Goal: Information Seeking & Learning: Compare options

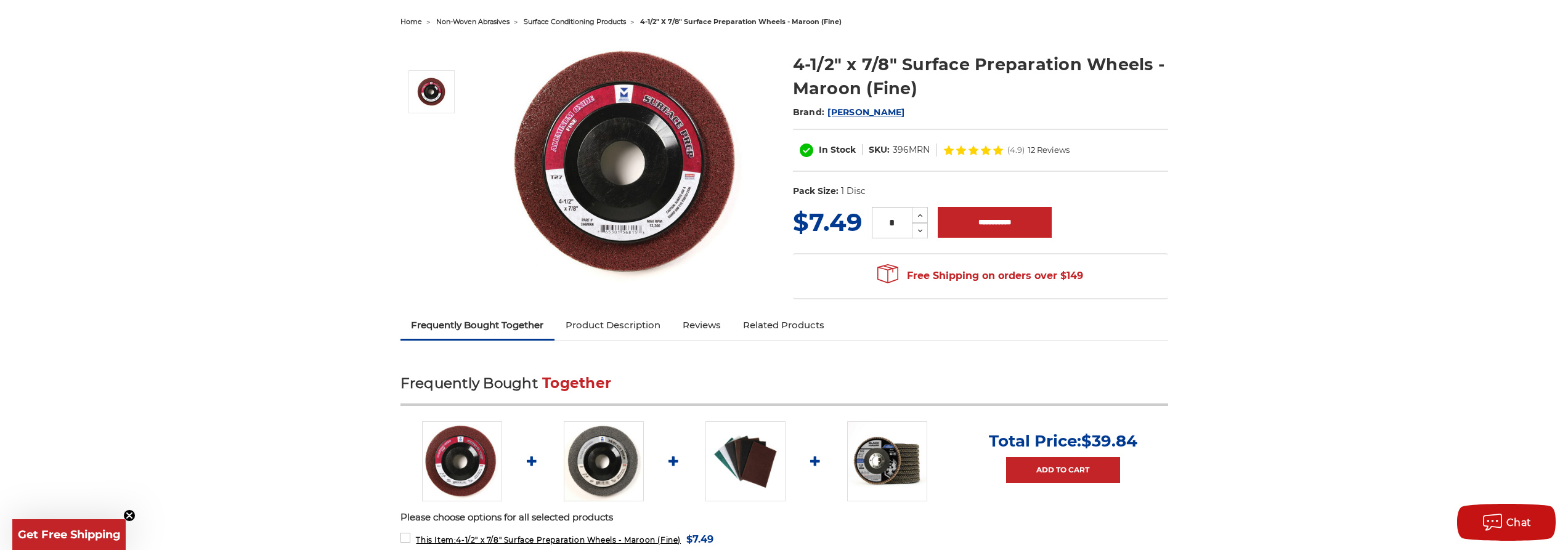
scroll to position [123, 0]
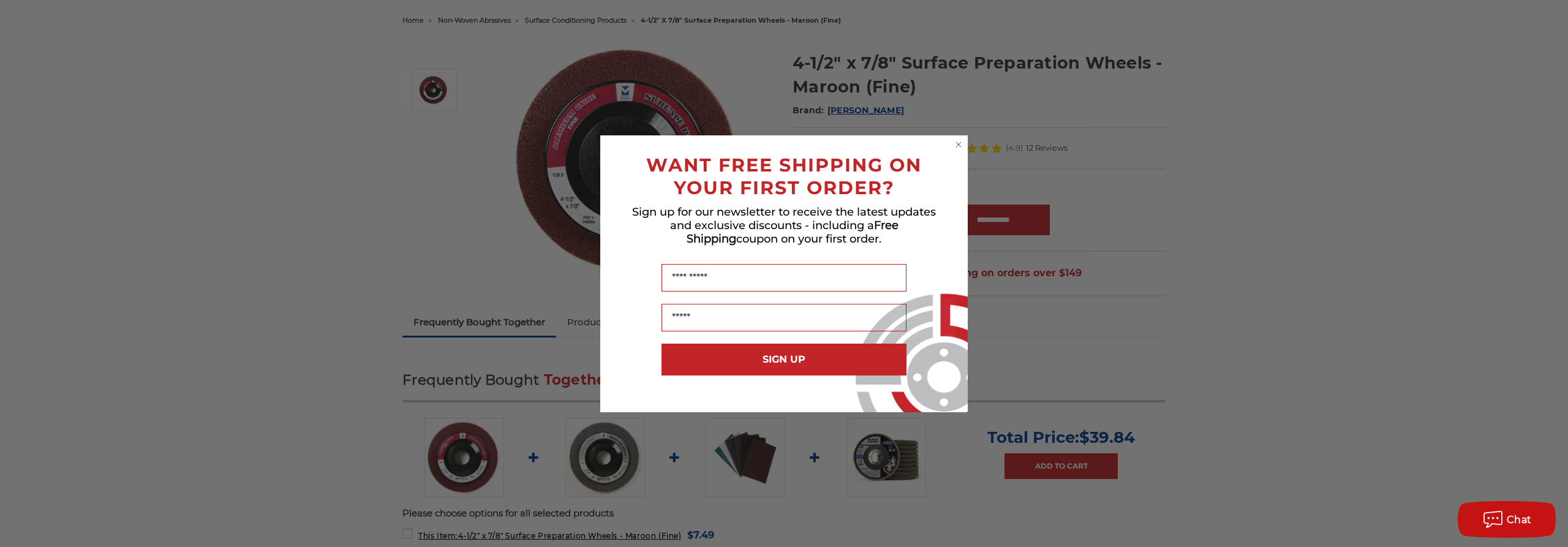
click at [960, 145] on circle "Close dialog" at bounding box center [958, 144] width 12 height 12
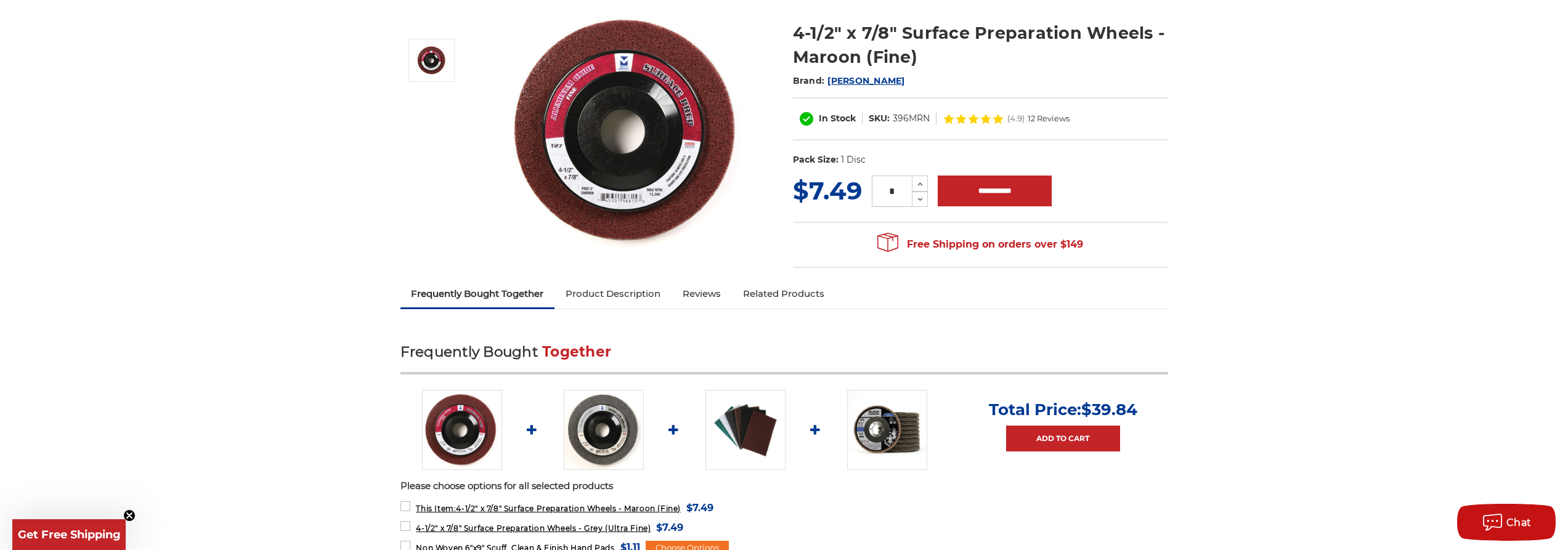
scroll to position [247, 0]
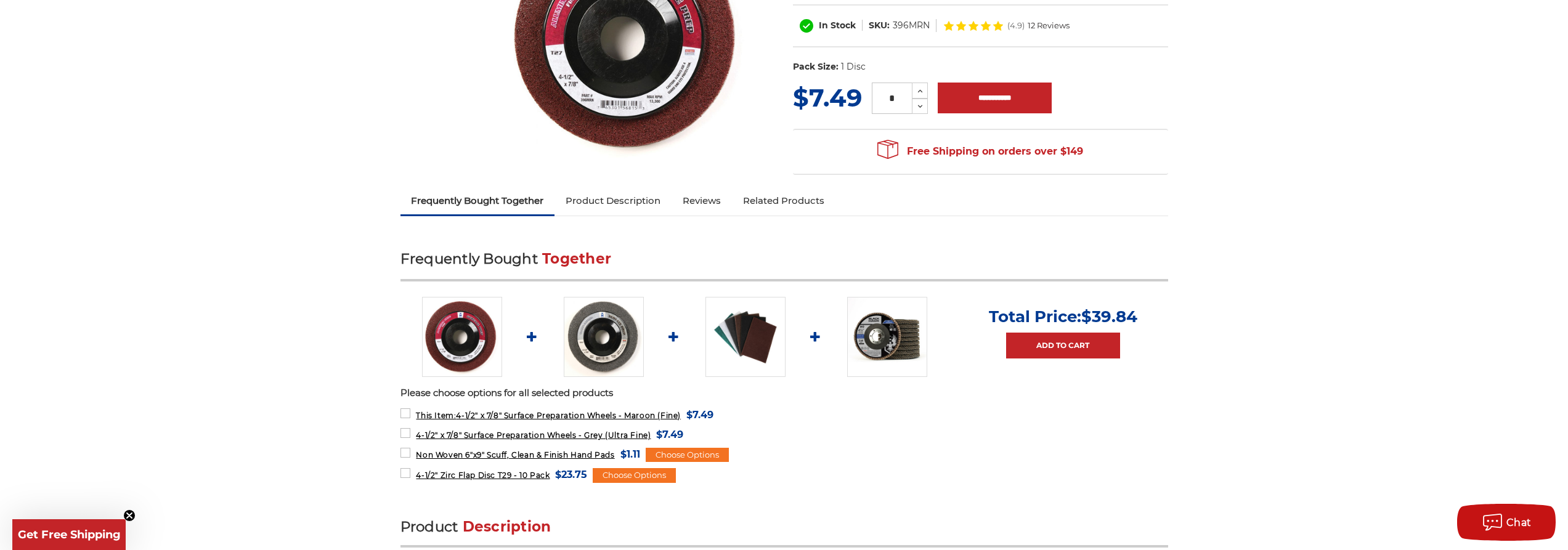
click at [609, 314] on img at bounding box center [604, 337] width 80 height 80
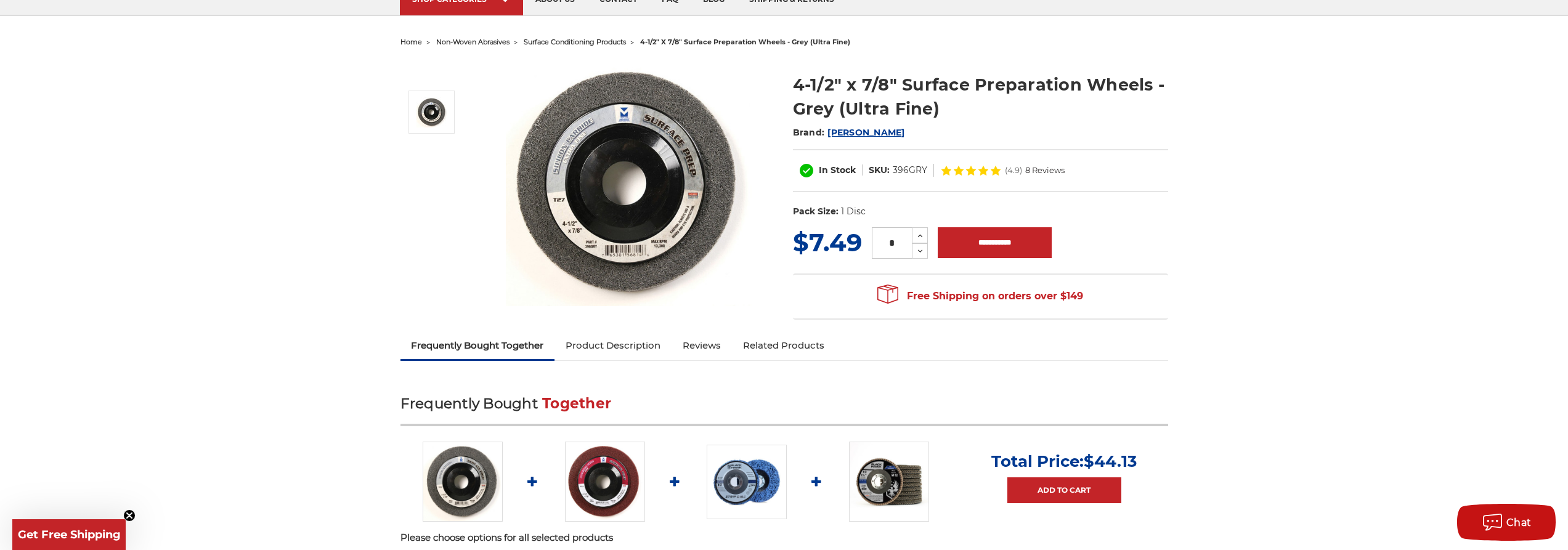
scroll to position [123, 0]
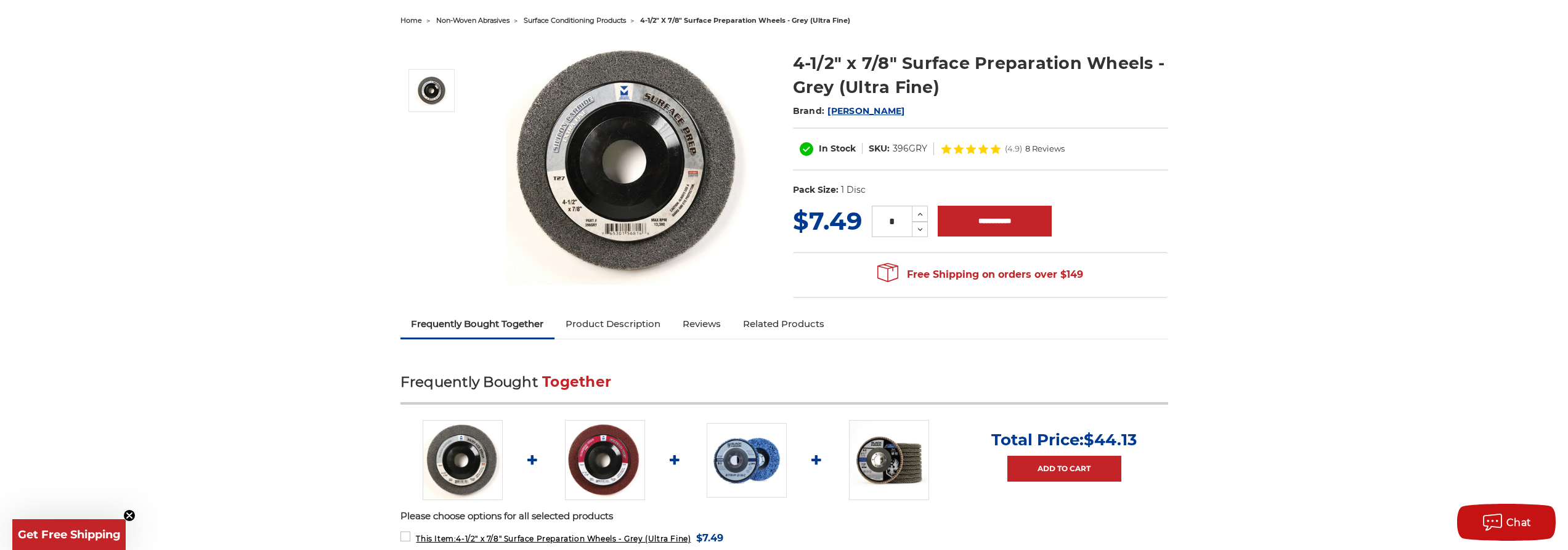
click at [477, 429] on img at bounding box center [462, 460] width 80 height 80
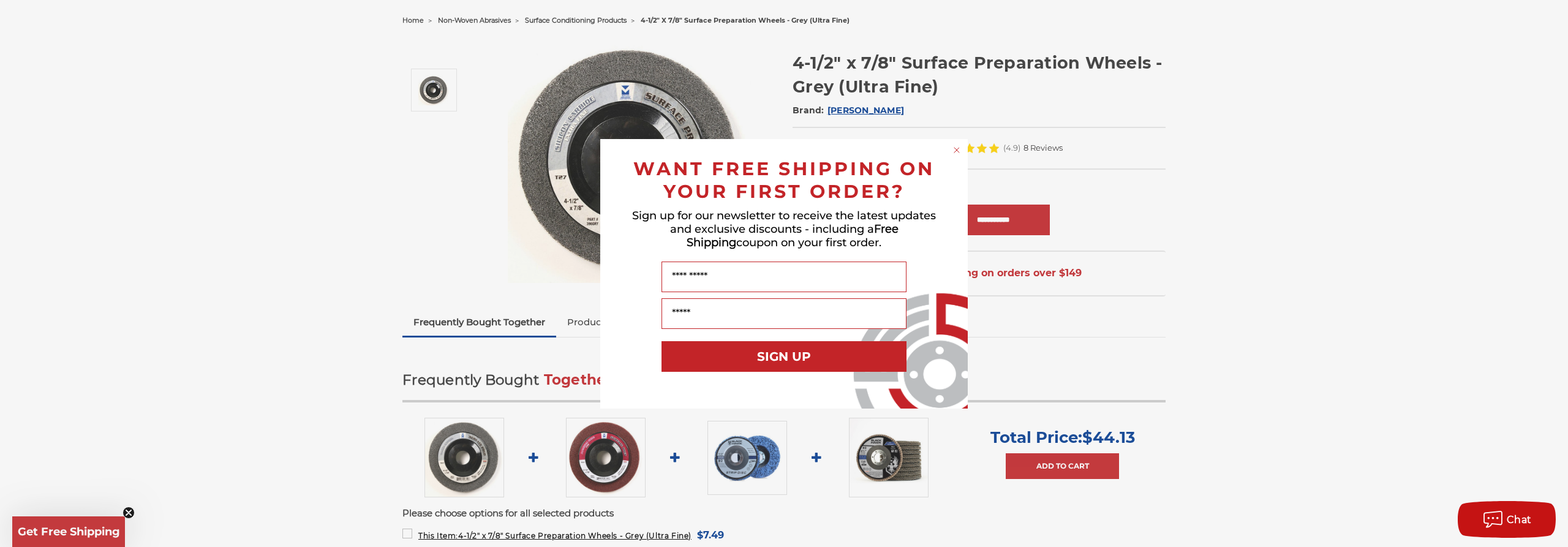
click at [956, 151] on icon "Close dialog" at bounding box center [956, 149] width 5 height 5
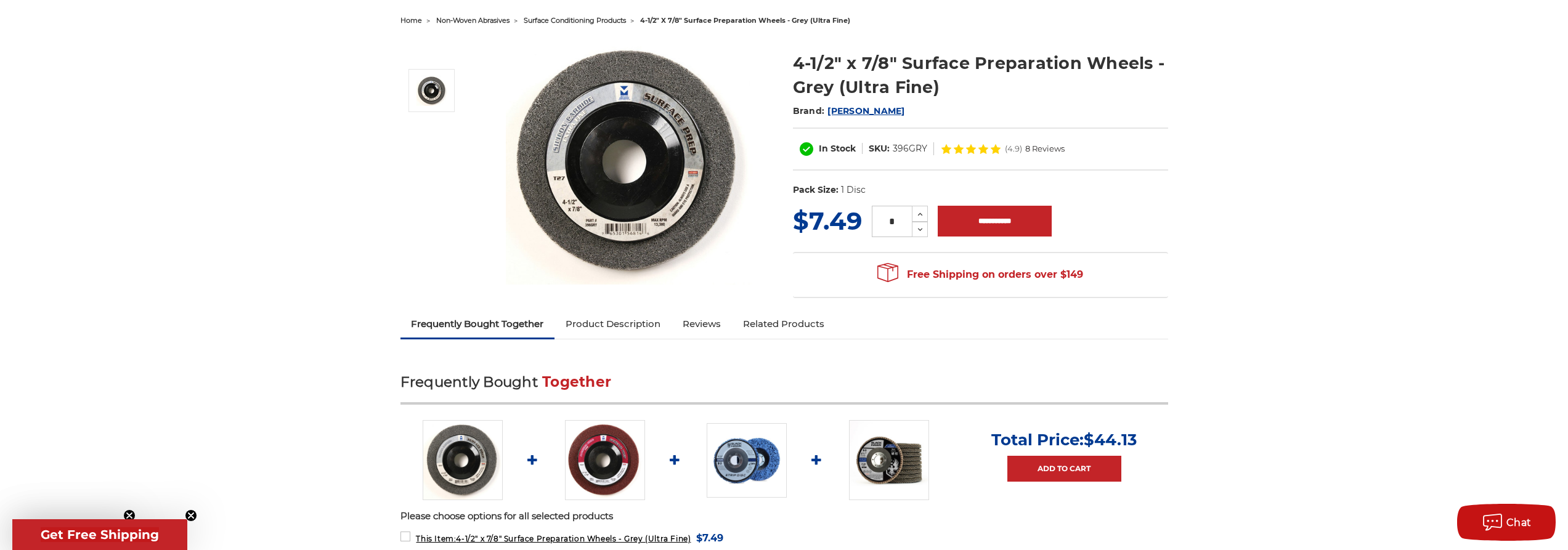
click at [755, 445] on img at bounding box center [747, 460] width 80 height 75
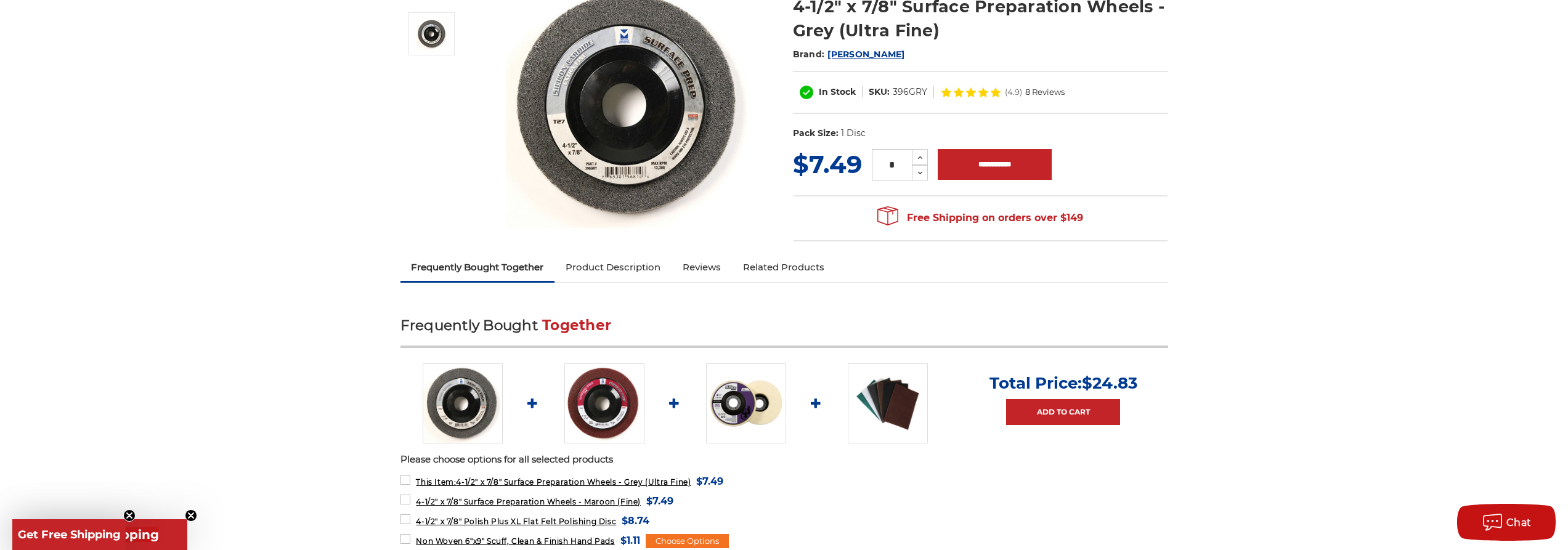
scroll to position [185, 0]
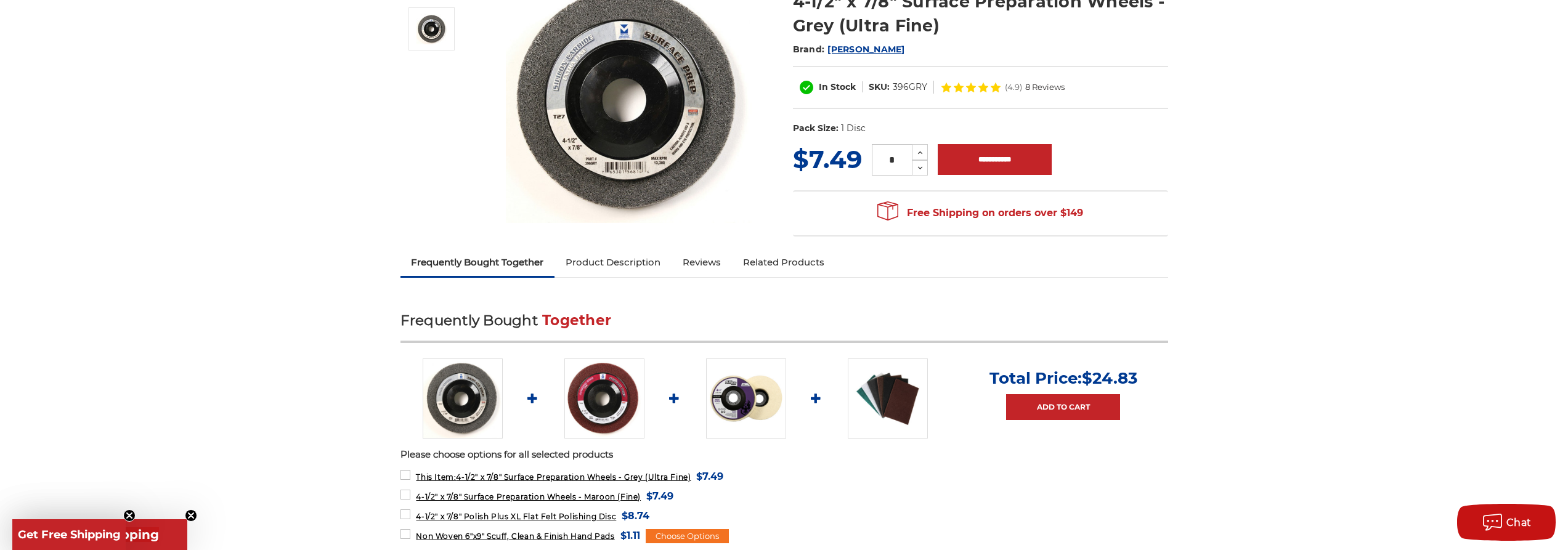
click at [568, 407] on img at bounding box center [605, 398] width 80 height 80
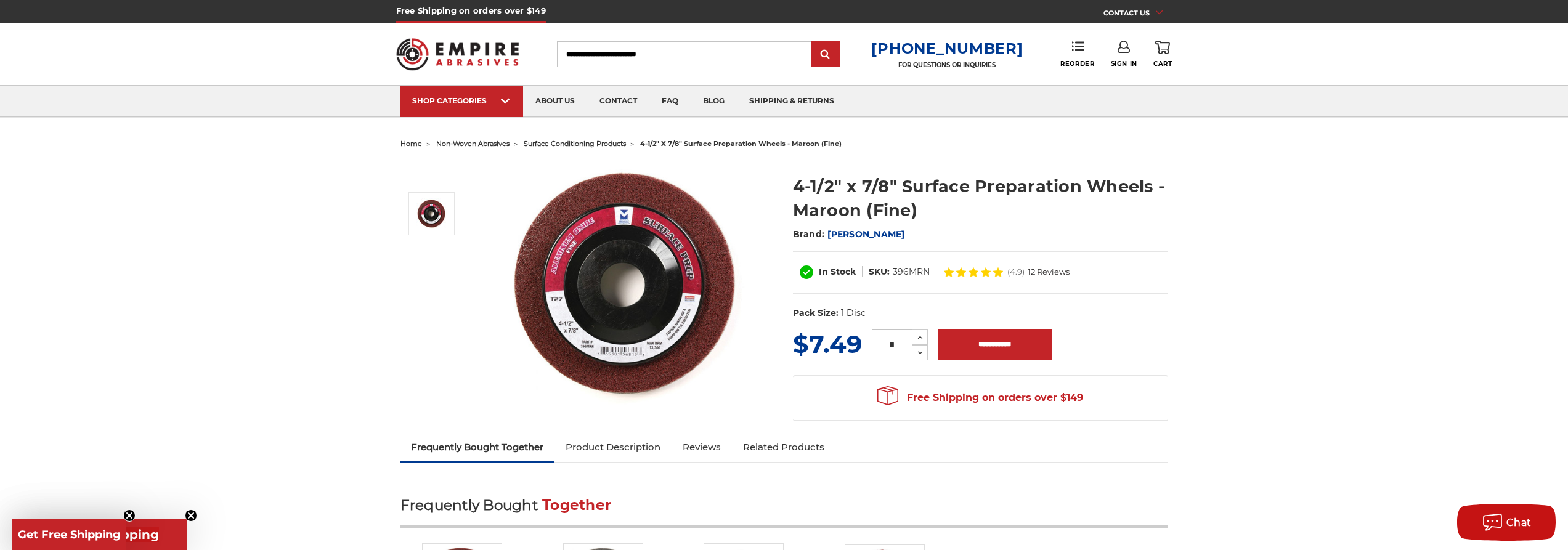
click at [680, 234] on img at bounding box center [629, 285] width 247 height 247
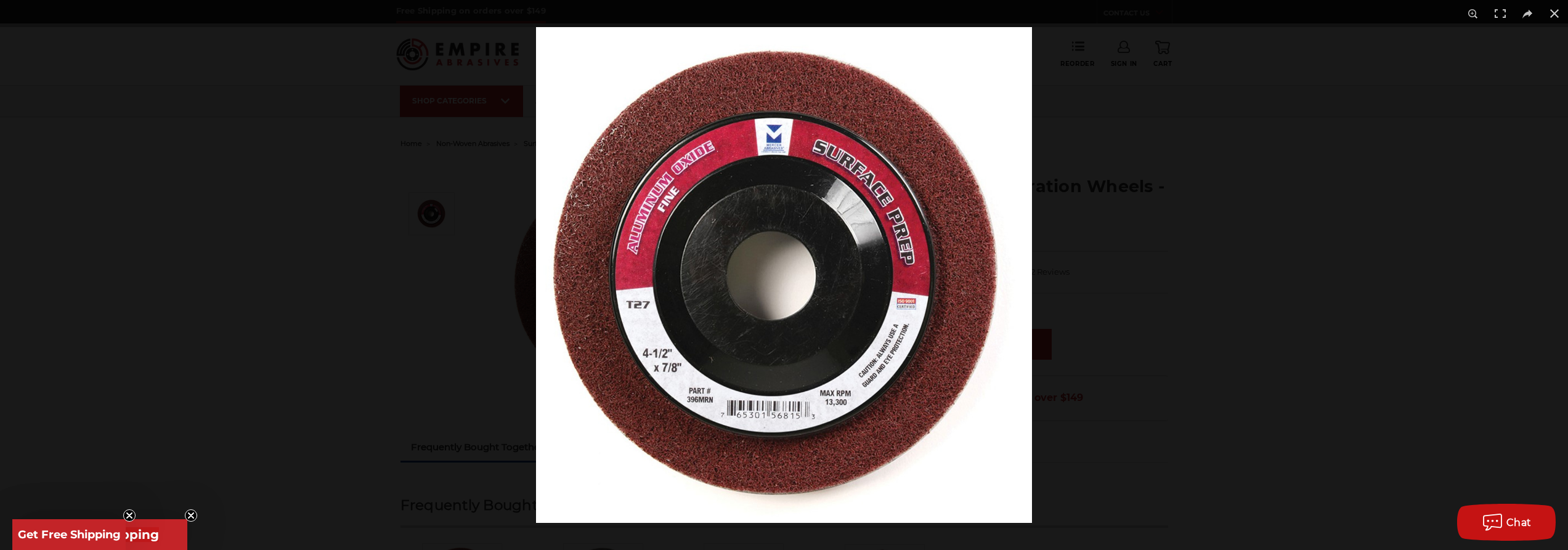
click at [776, 153] on img at bounding box center [784, 275] width 496 height 496
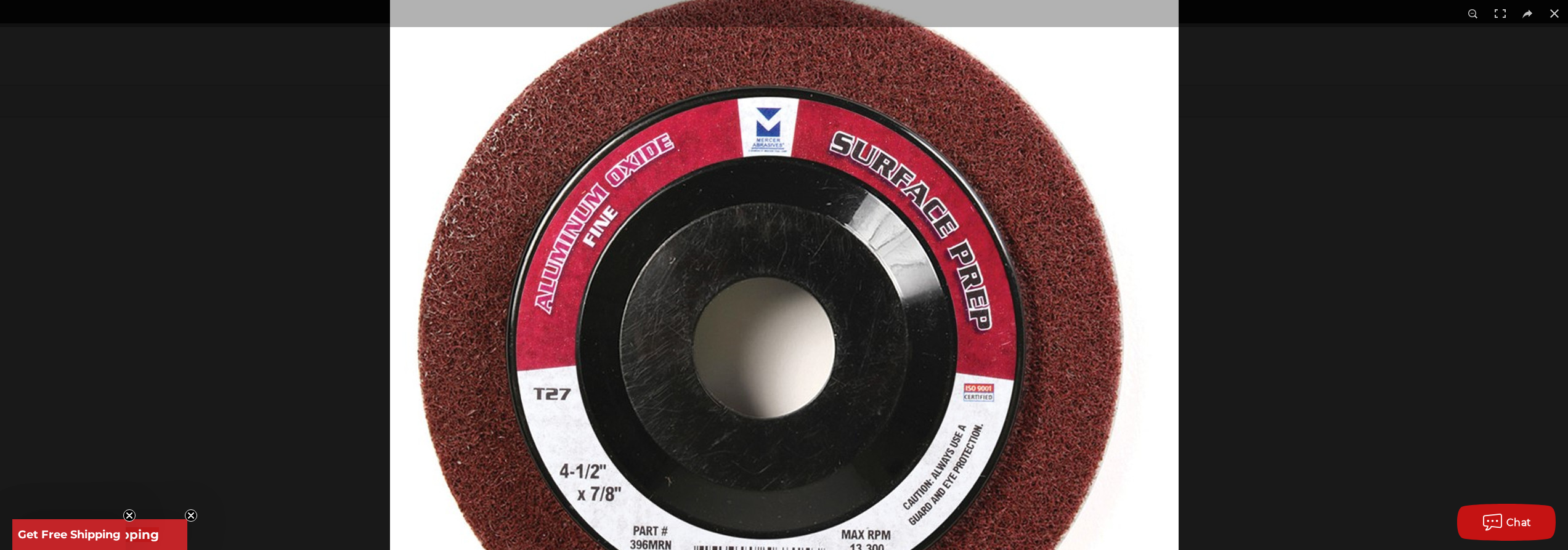
click at [776, 153] on img at bounding box center [784, 346] width 789 height 788
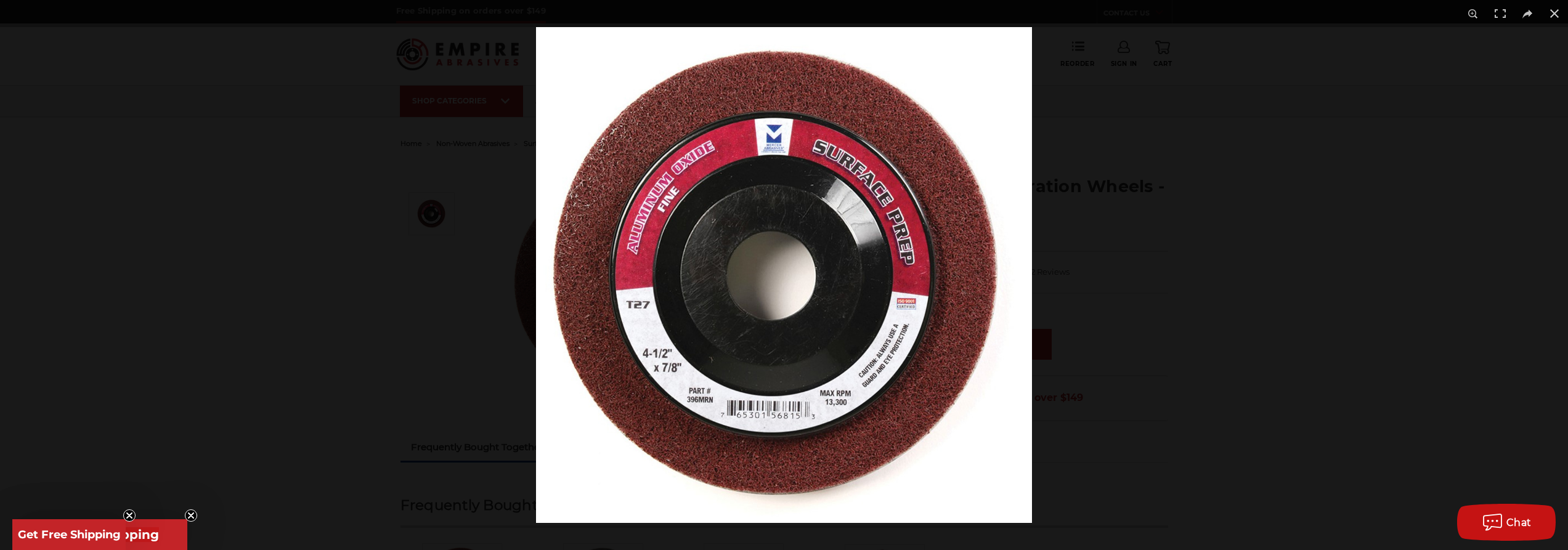
click at [776, 154] on img at bounding box center [784, 275] width 496 height 496
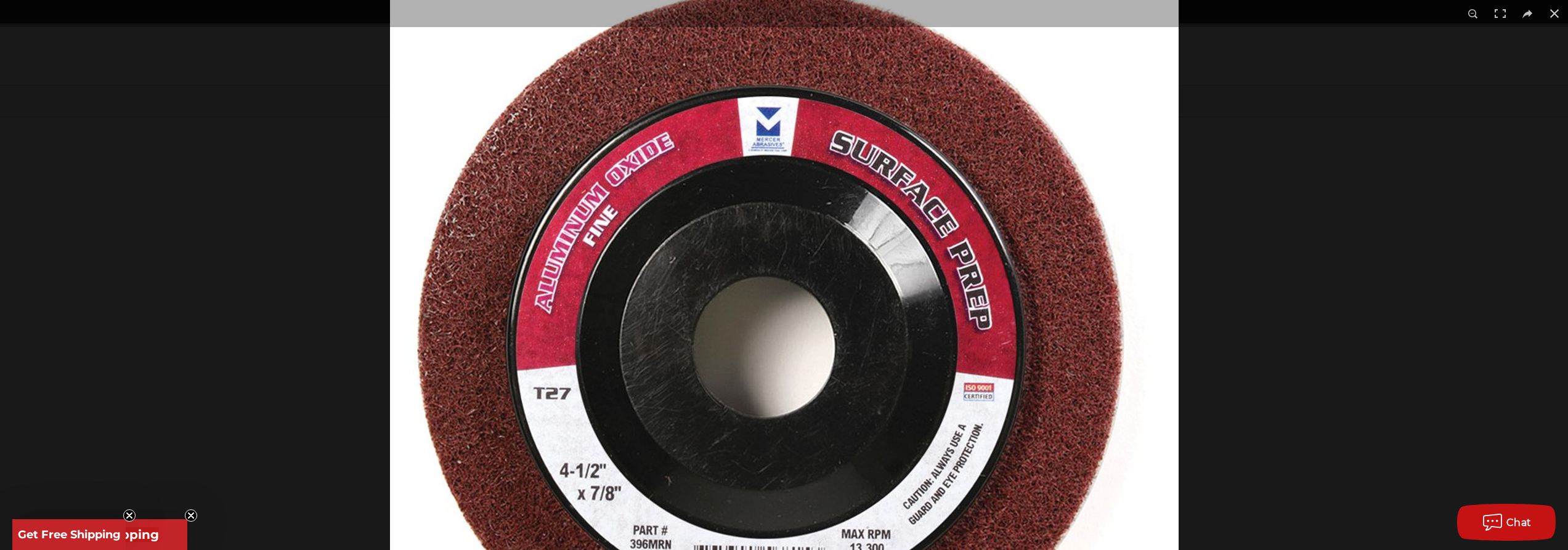
click at [848, 148] on img at bounding box center [784, 345] width 789 height 788
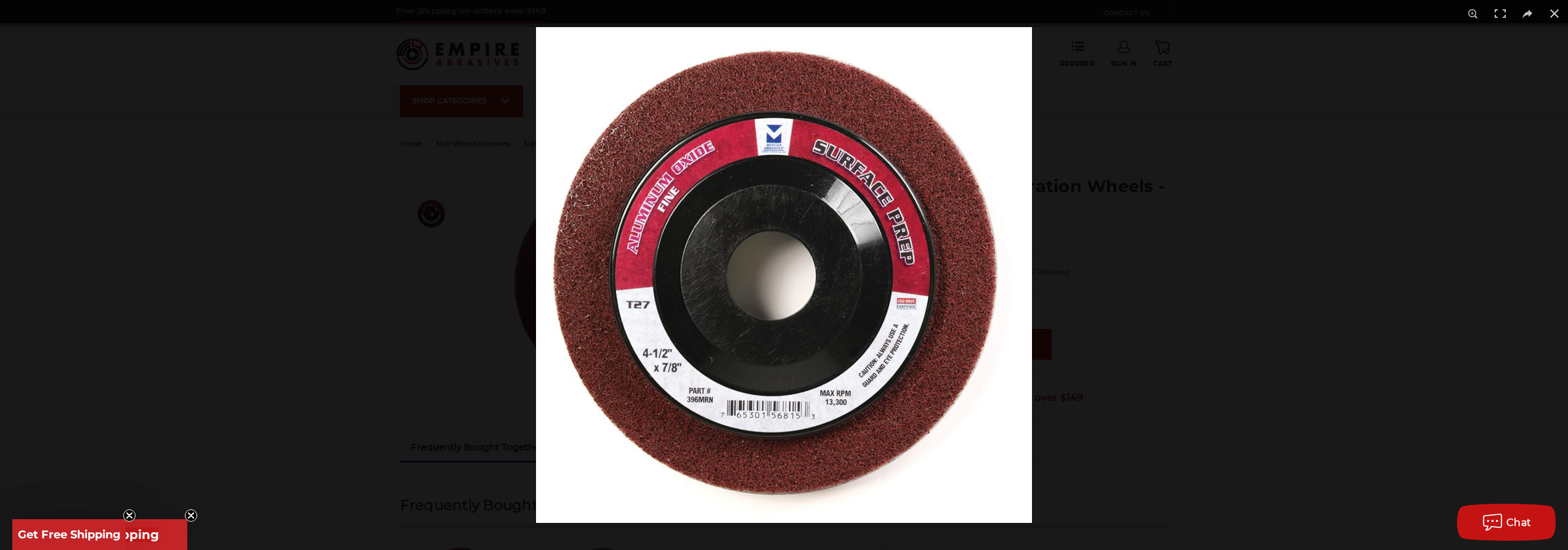
click at [1559, 16] on button at bounding box center [1554, 14] width 27 height 27
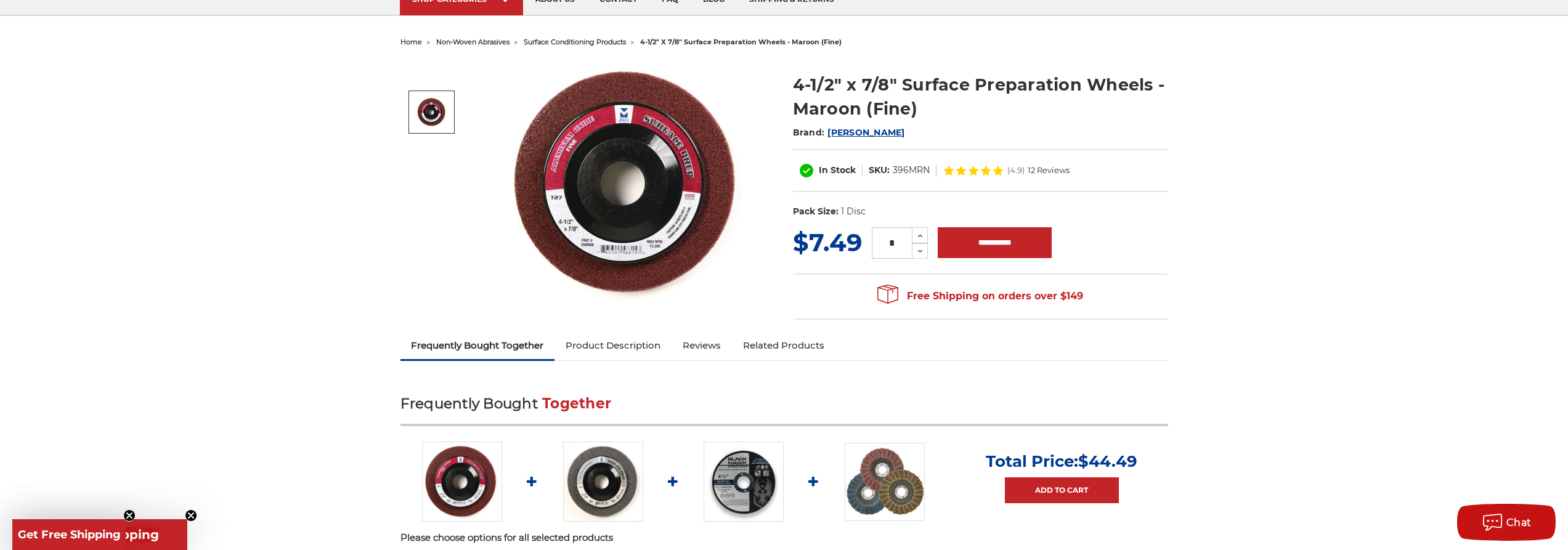
scroll to position [123, 0]
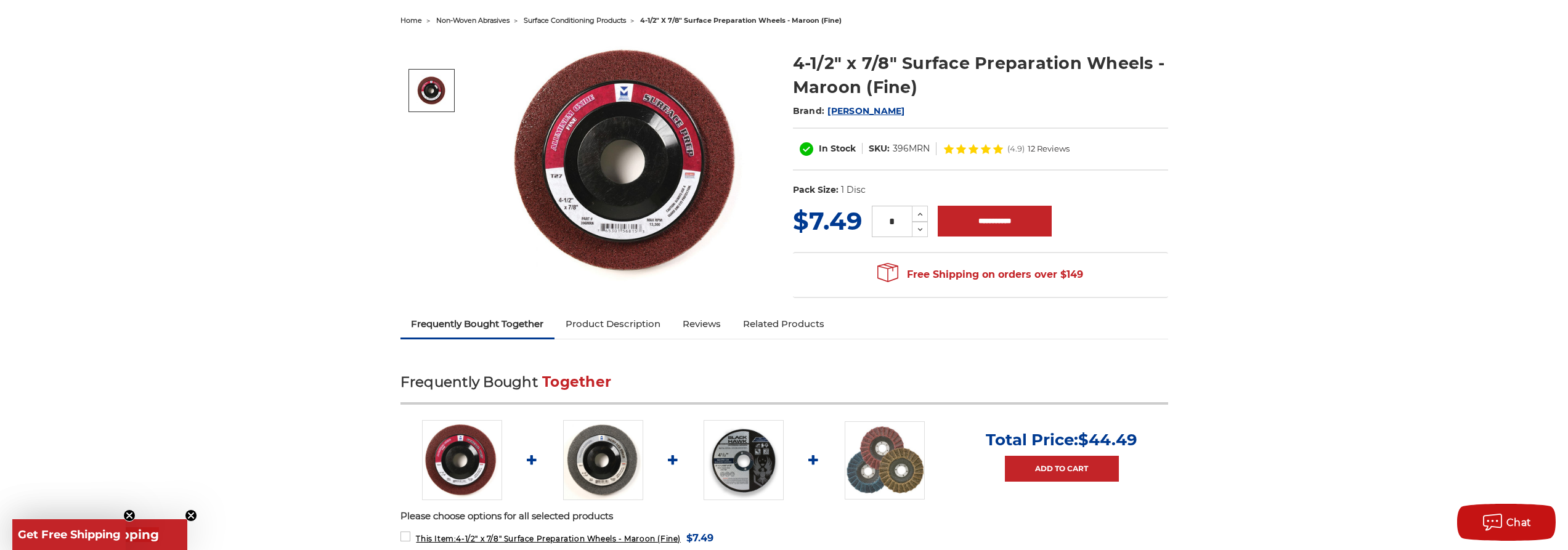
click at [620, 460] on img at bounding box center [603, 460] width 80 height 80
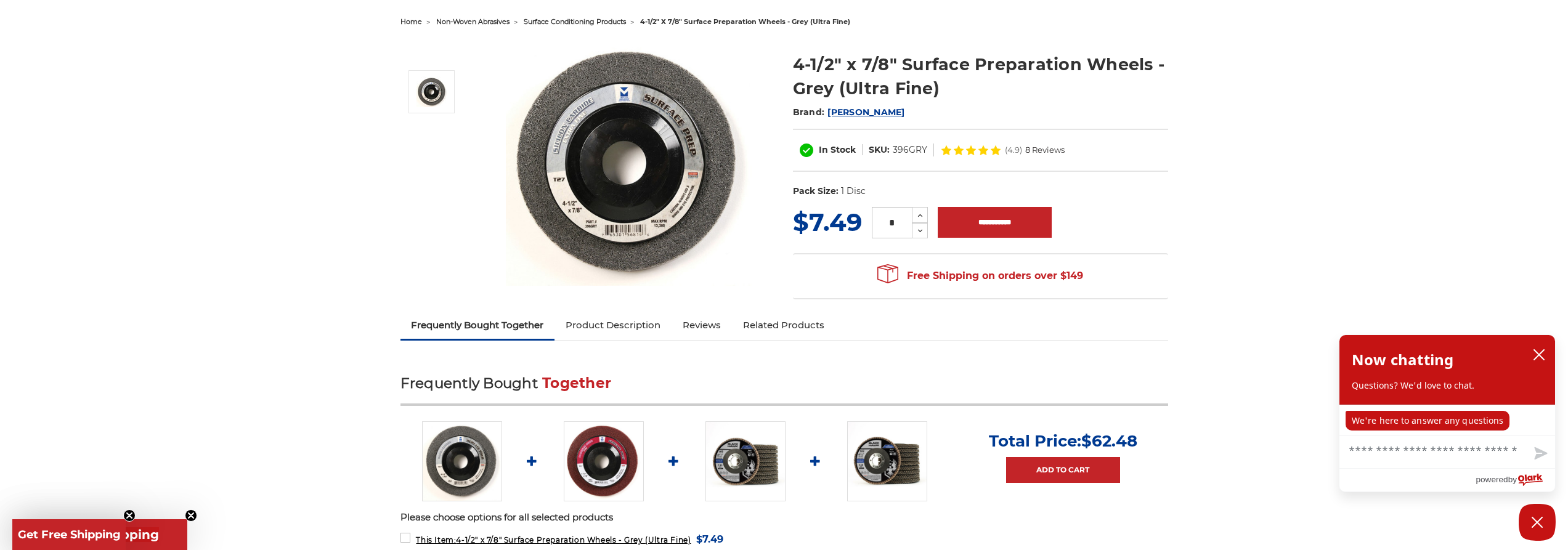
scroll to position [123, 0]
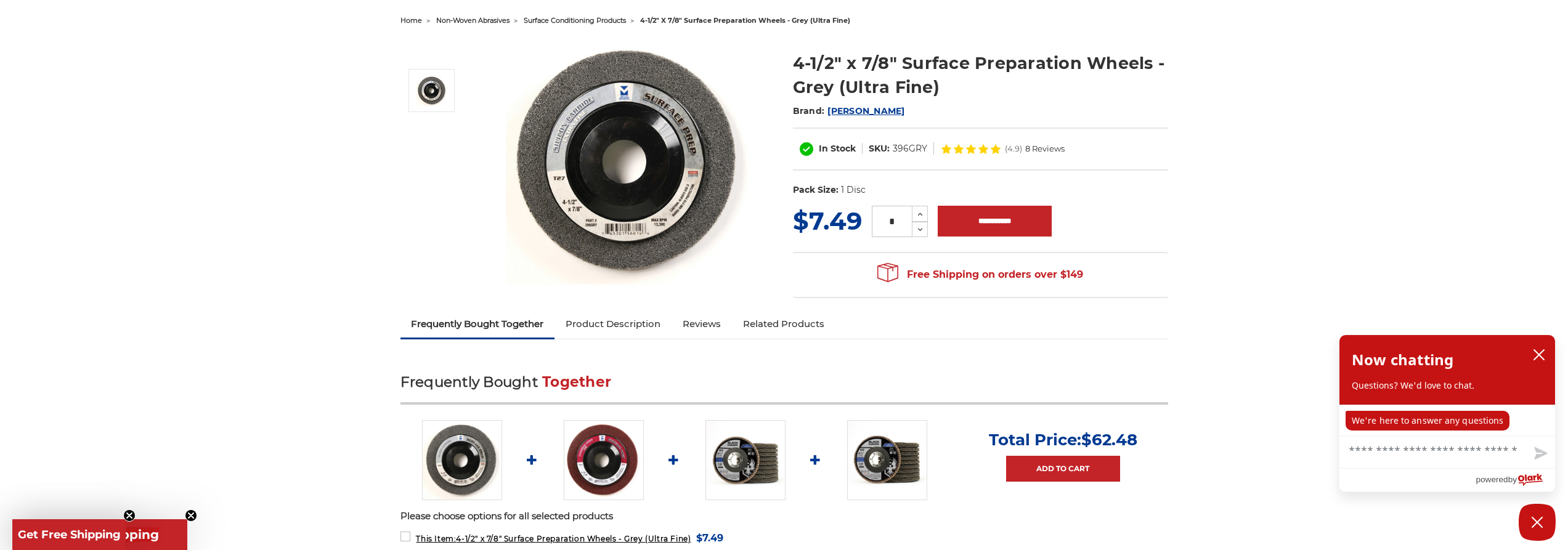
click at [620, 323] on link "Product Description" at bounding box center [613, 324] width 117 height 27
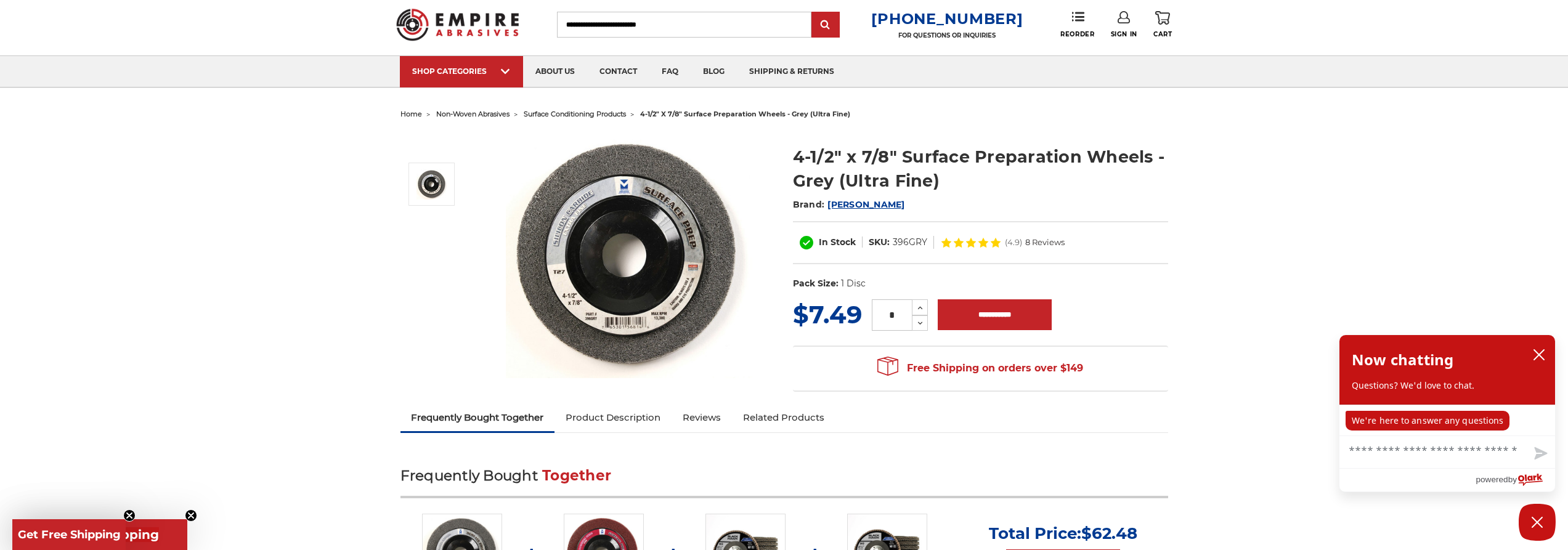
scroll to position [12, 0]
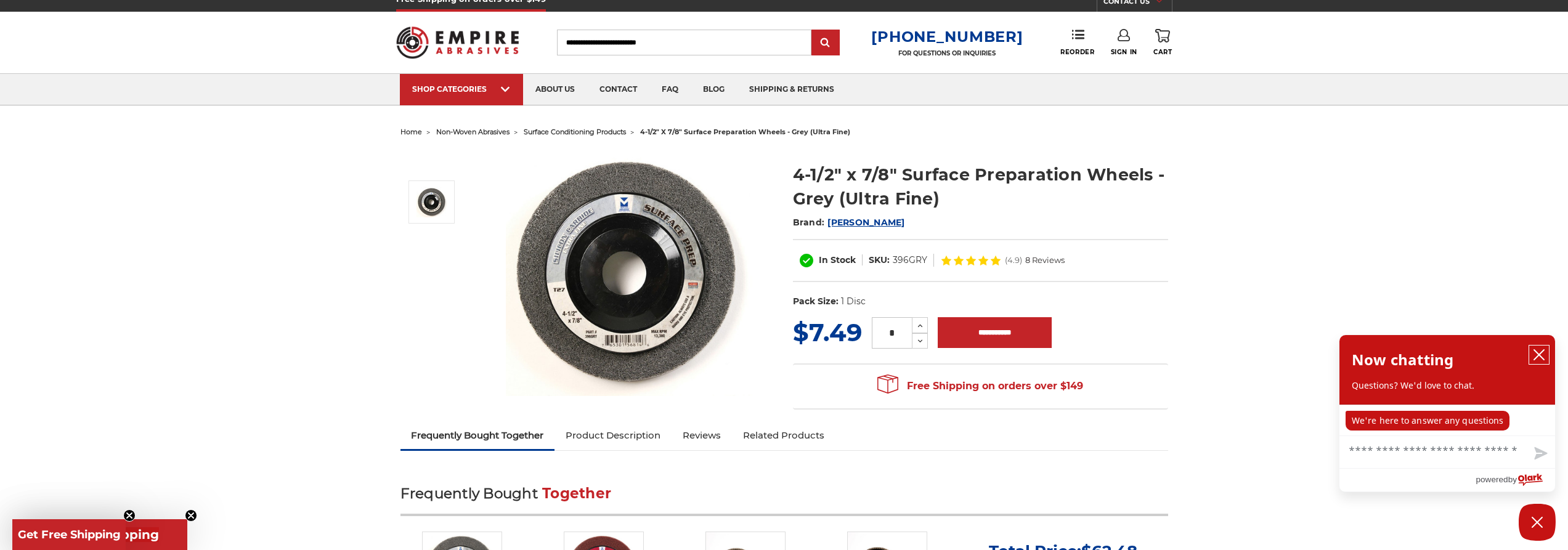
click at [1544, 352] on icon "close chatbox" at bounding box center [1538, 354] width 12 height 12
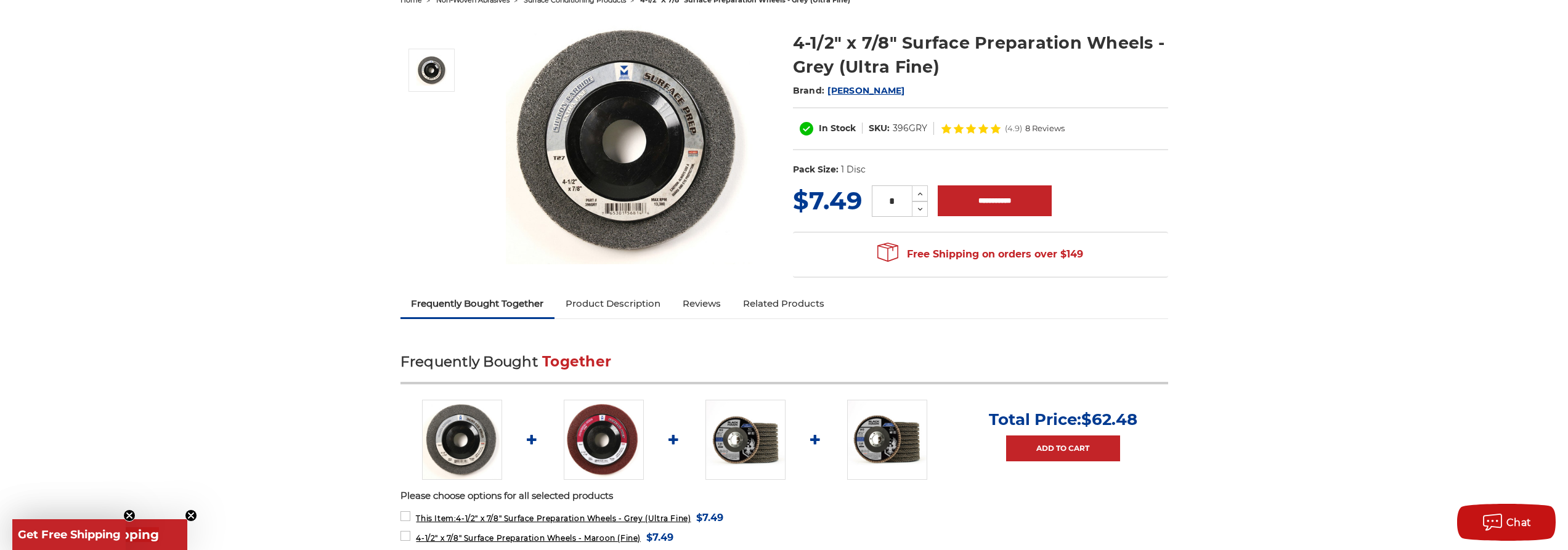
scroll to position [308, 0]
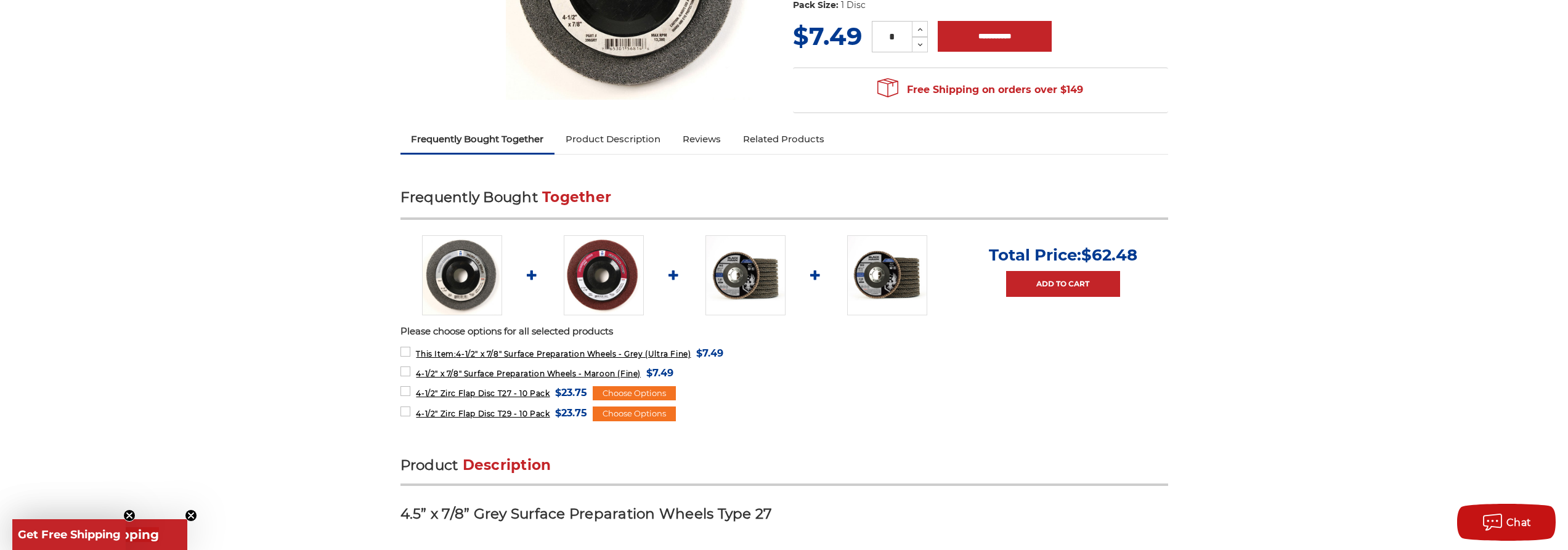
click at [597, 285] on img at bounding box center [604, 276] width 80 height 80
